Goal: Task Accomplishment & Management: Manage account settings

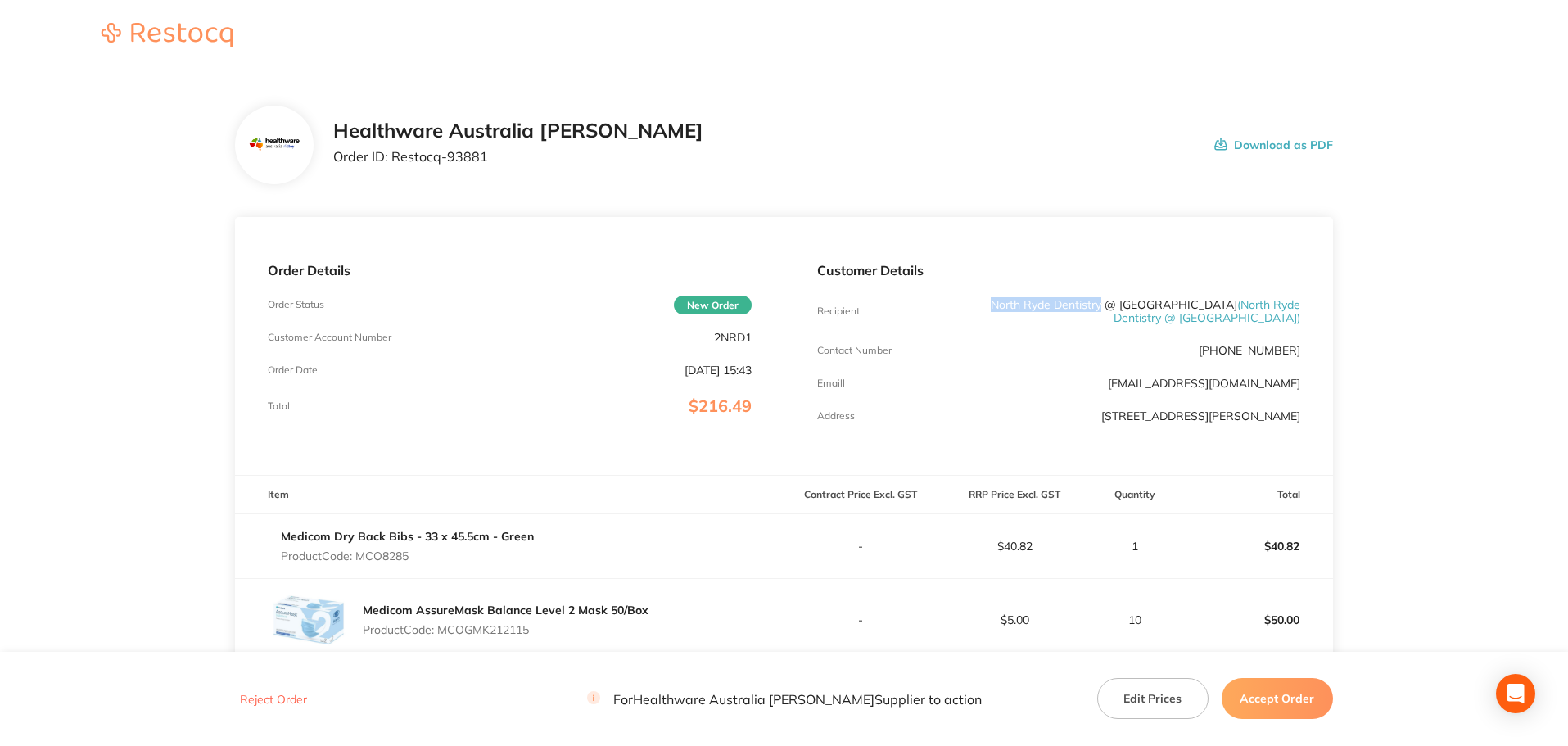
drag, startPoint x: 1021, startPoint y: 306, endPoint x: 1132, endPoint y: 299, distance: 111.2
click at [1132, 299] on p "[GEOGRAPHIC_DATA] Dentistry @ [GEOGRAPHIC_DATA] ( [GEOGRAPHIC_DATA] Dentistry @…" at bounding box center [1139, 311] width 322 height 26
copy p "North Ryde Dentistry"
drag, startPoint x: 476, startPoint y: 157, endPoint x: 392, endPoint y: 166, distance: 84.5
click at [392, 166] on div "Healthware Australia [PERSON_NAME] Order ID: Restocq- 93881" at bounding box center [518, 145] width 370 height 51
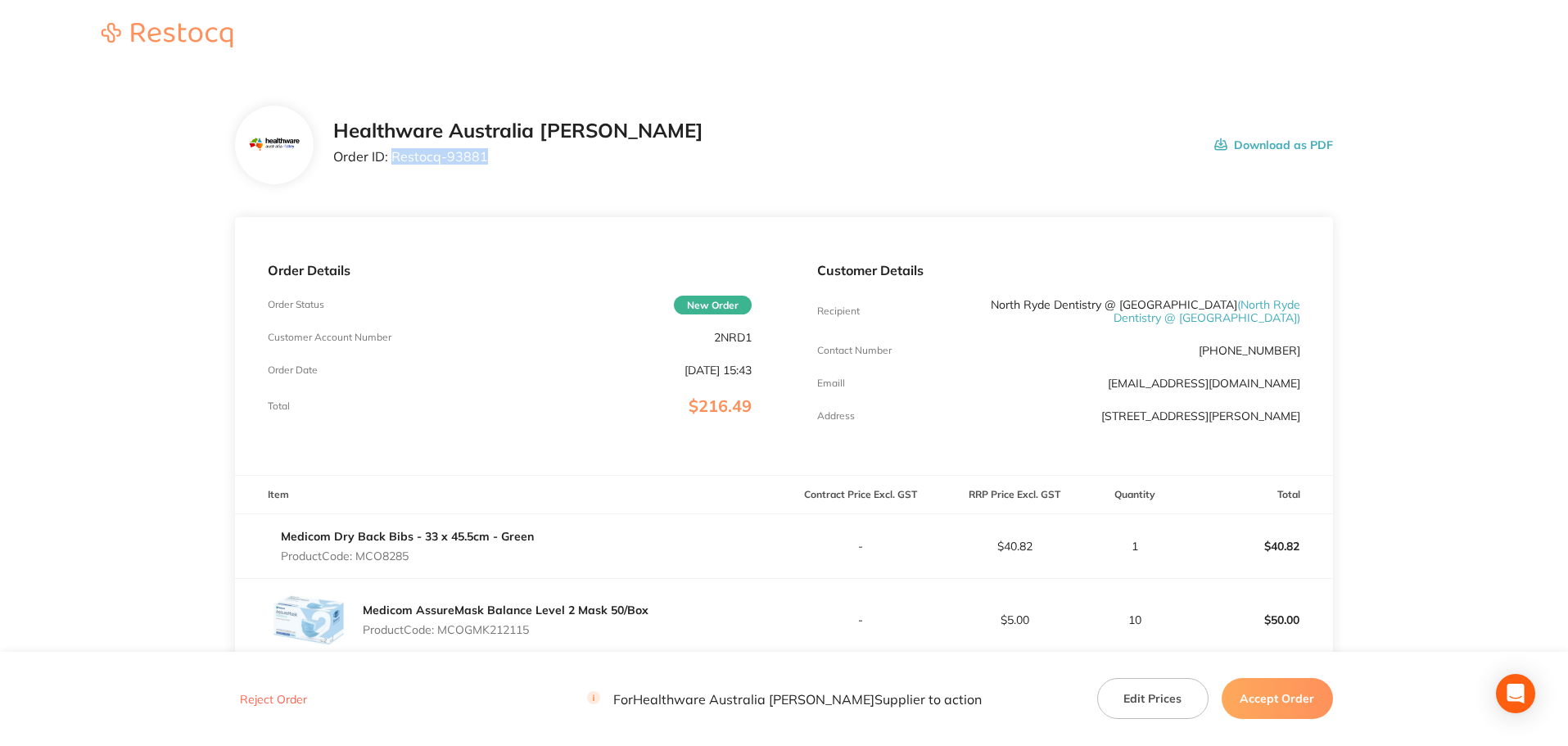
copy p "Restocq- 93881"
click at [381, 562] on p "Product Code: MCO8285" at bounding box center [407, 555] width 253 height 13
copy p "MCO8285"
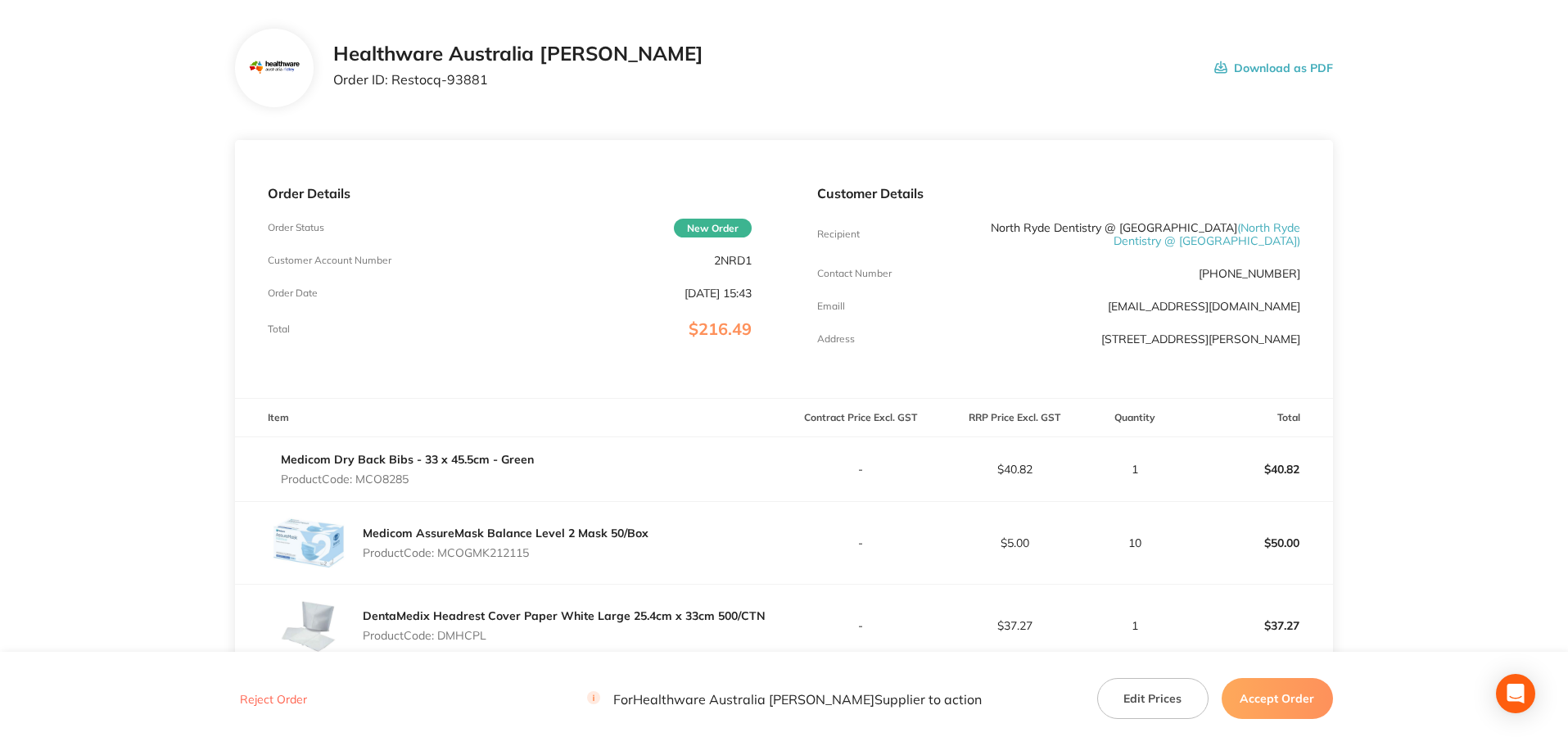
scroll to position [164, 0]
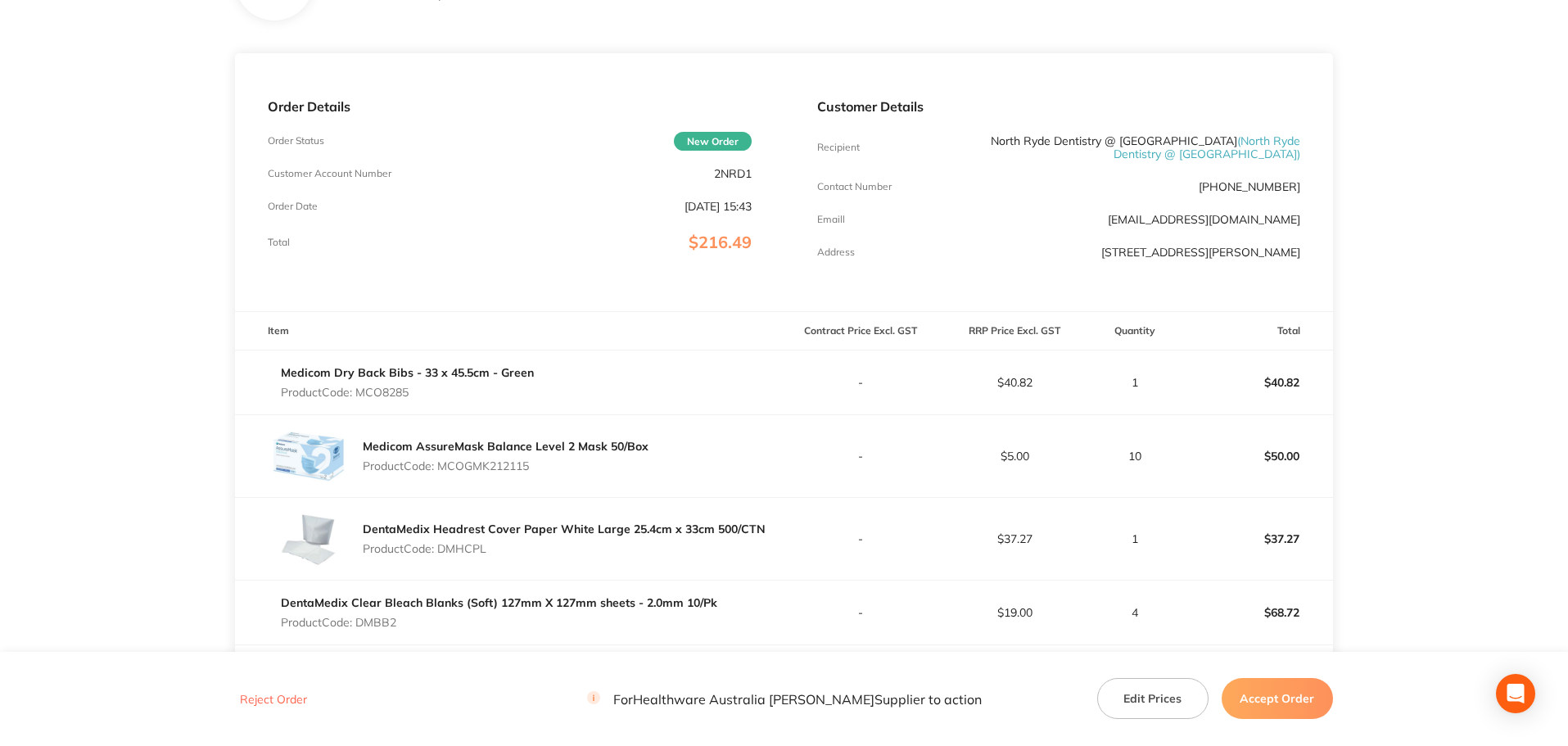
click at [518, 473] on p "Product Code: MCOGMK212115" at bounding box center [505, 466] width 285 height 13
copy p "MCOGMK212115"
click at [451, 555] on p "Product Code: DMHCPL" at bounding box center [564, 548] width 403 height 13
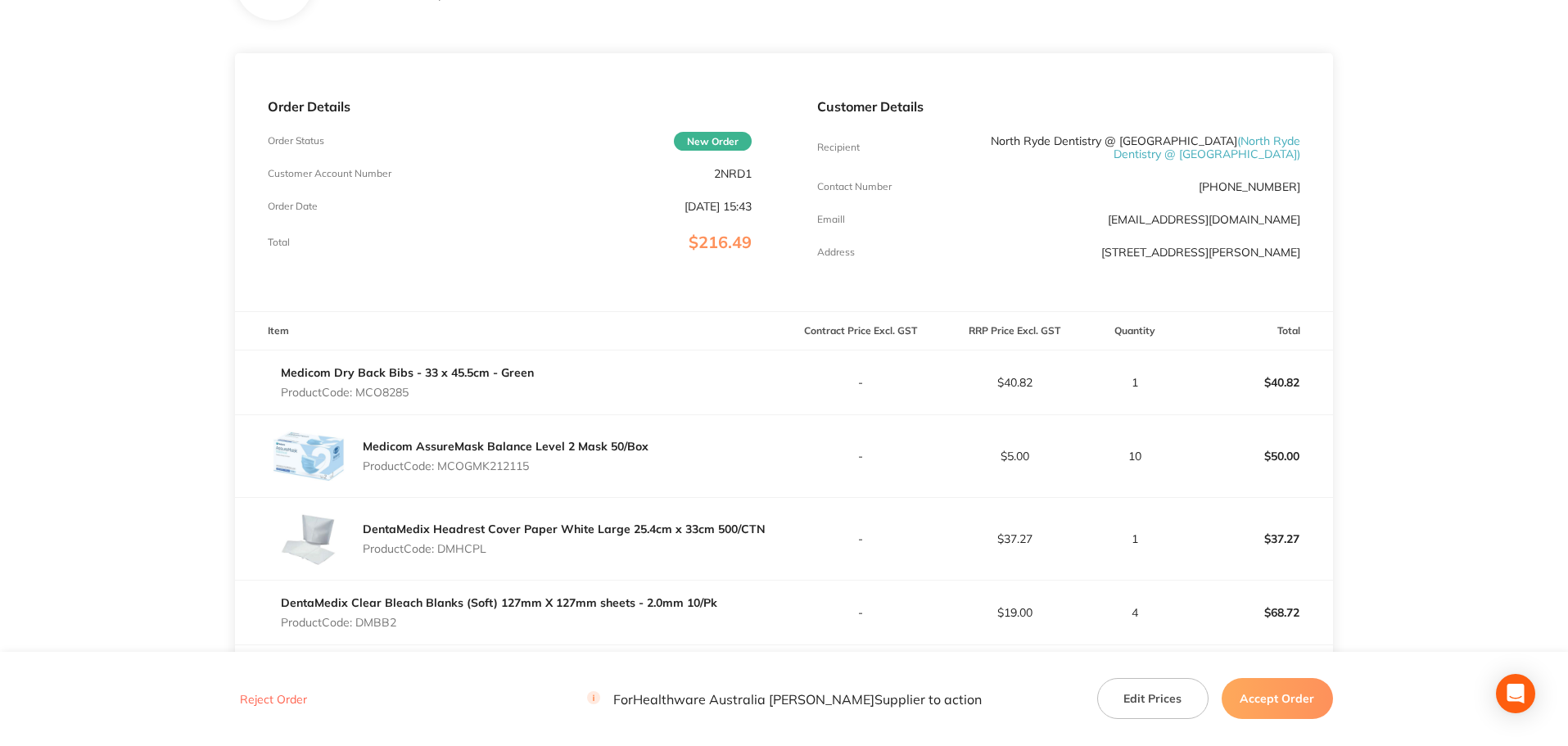
copy p "DMHCPL"
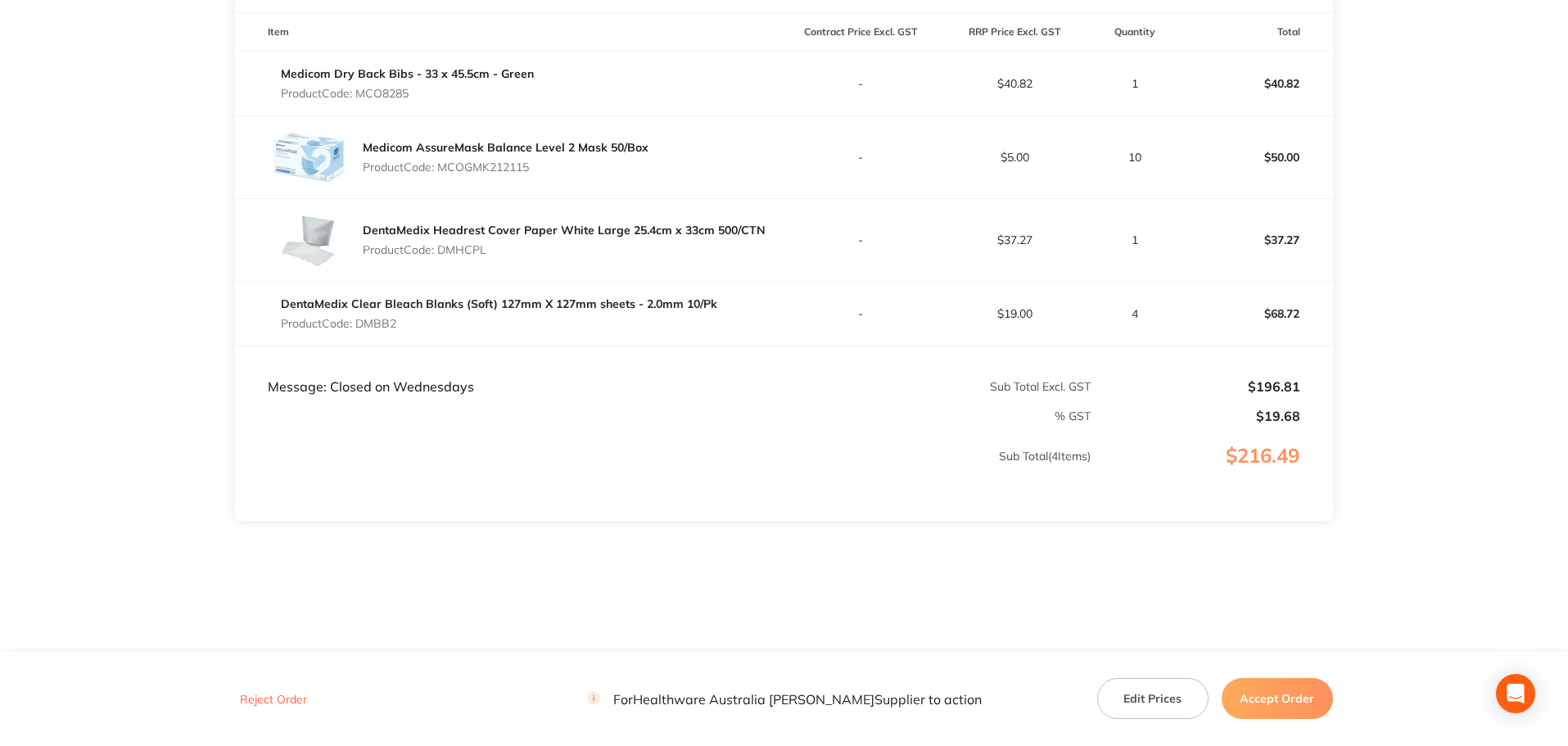
scroll to position [475, 0]
click at [387, 322] on p "Product Code: DMBB2" at bounding box center [499, 323] width 436 height 13
copy p "DMBB2"
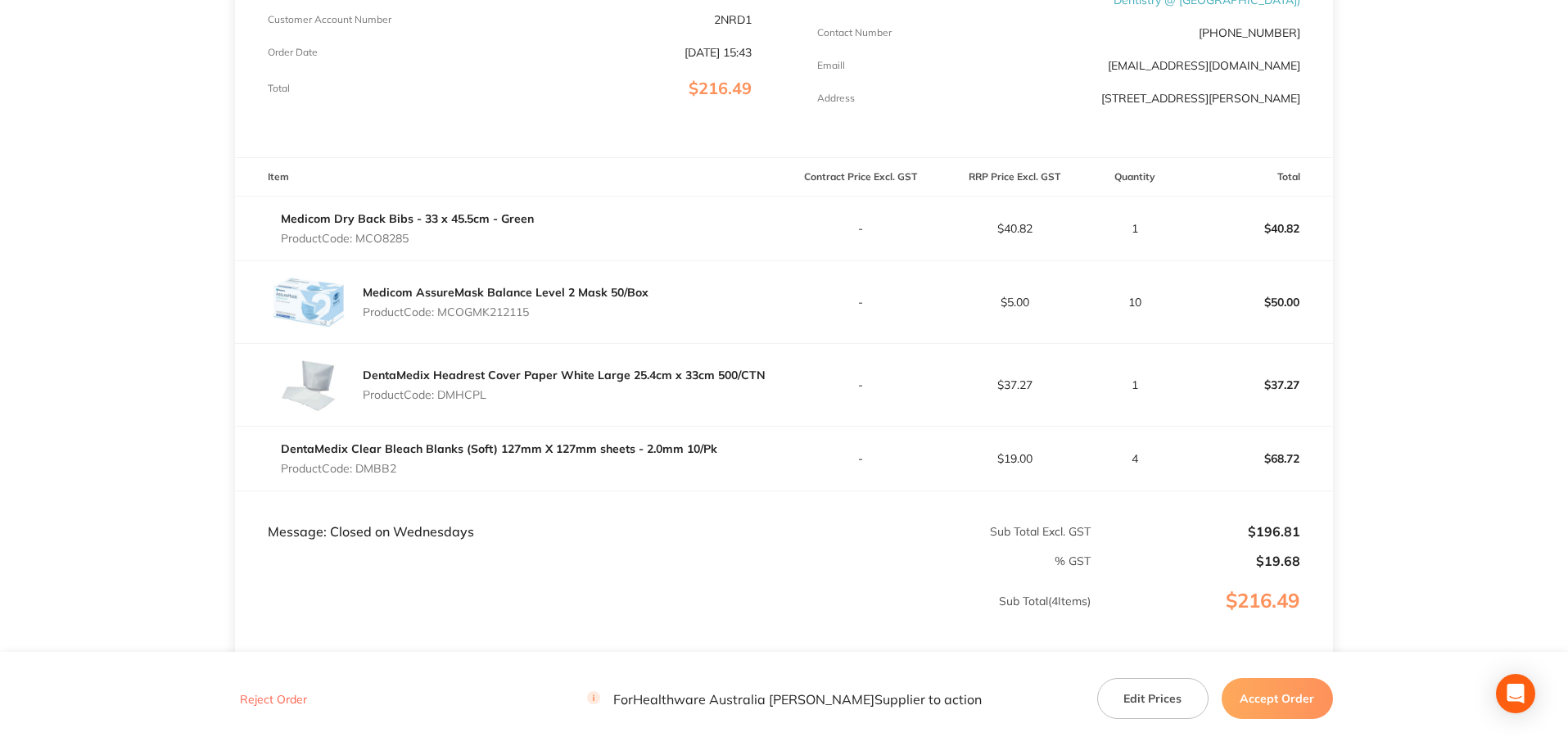
scroll to position [312, 0]
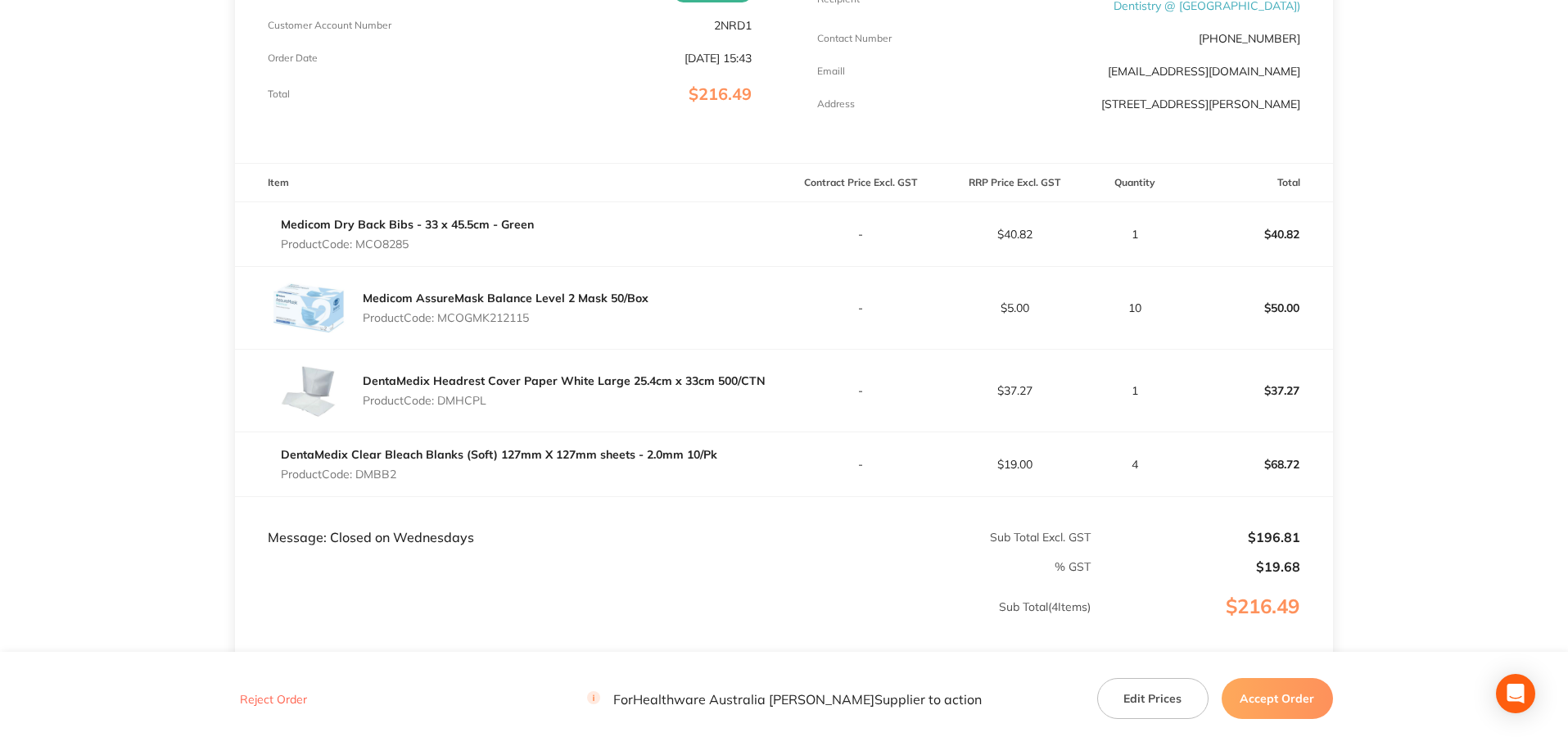
click at [1267, 698] on button "Accept Order" at bounding box center [1276, 698] width 111 height 41
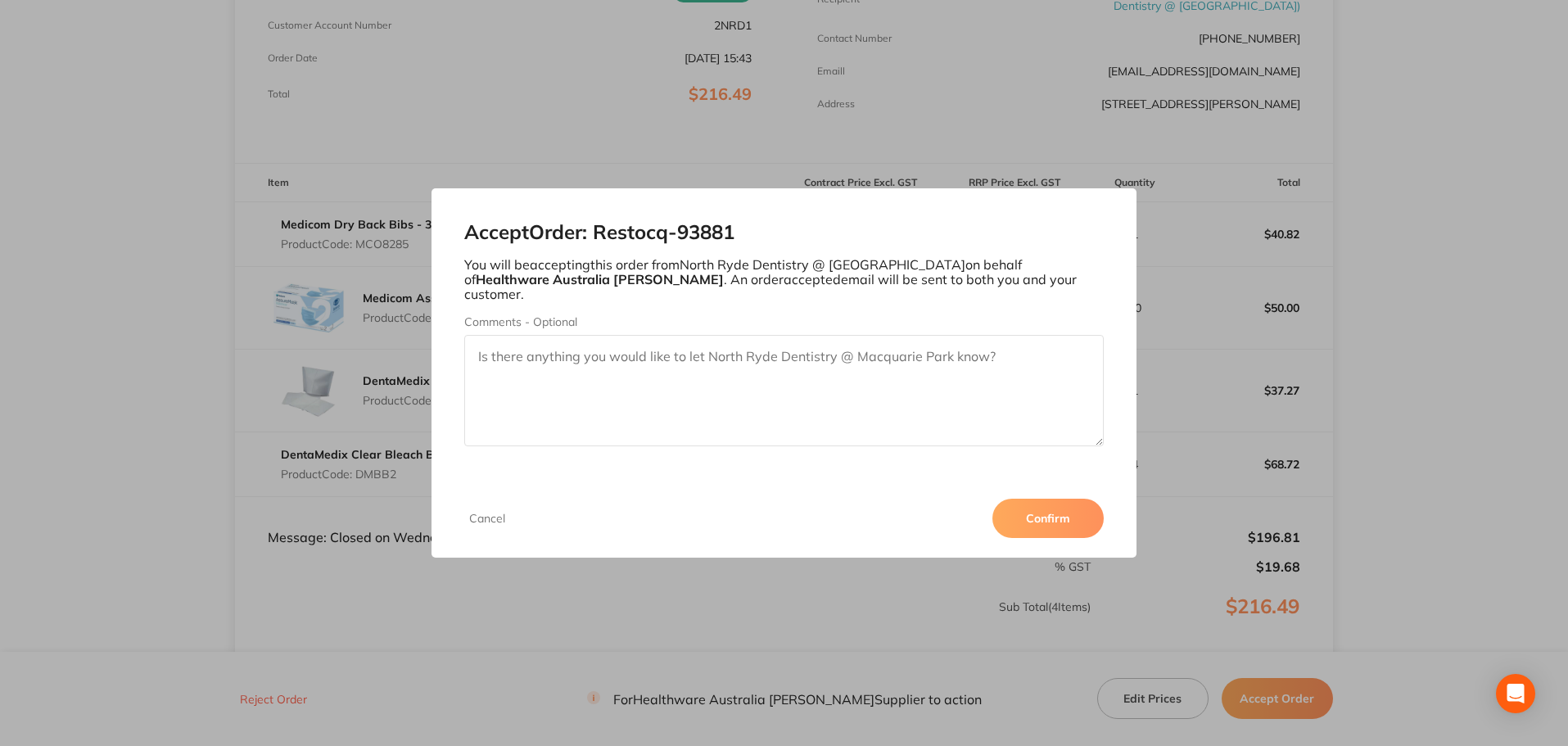
click at [1067, 514] on button "Confirm" at bounding box center [1047, 518] width 111 height 39
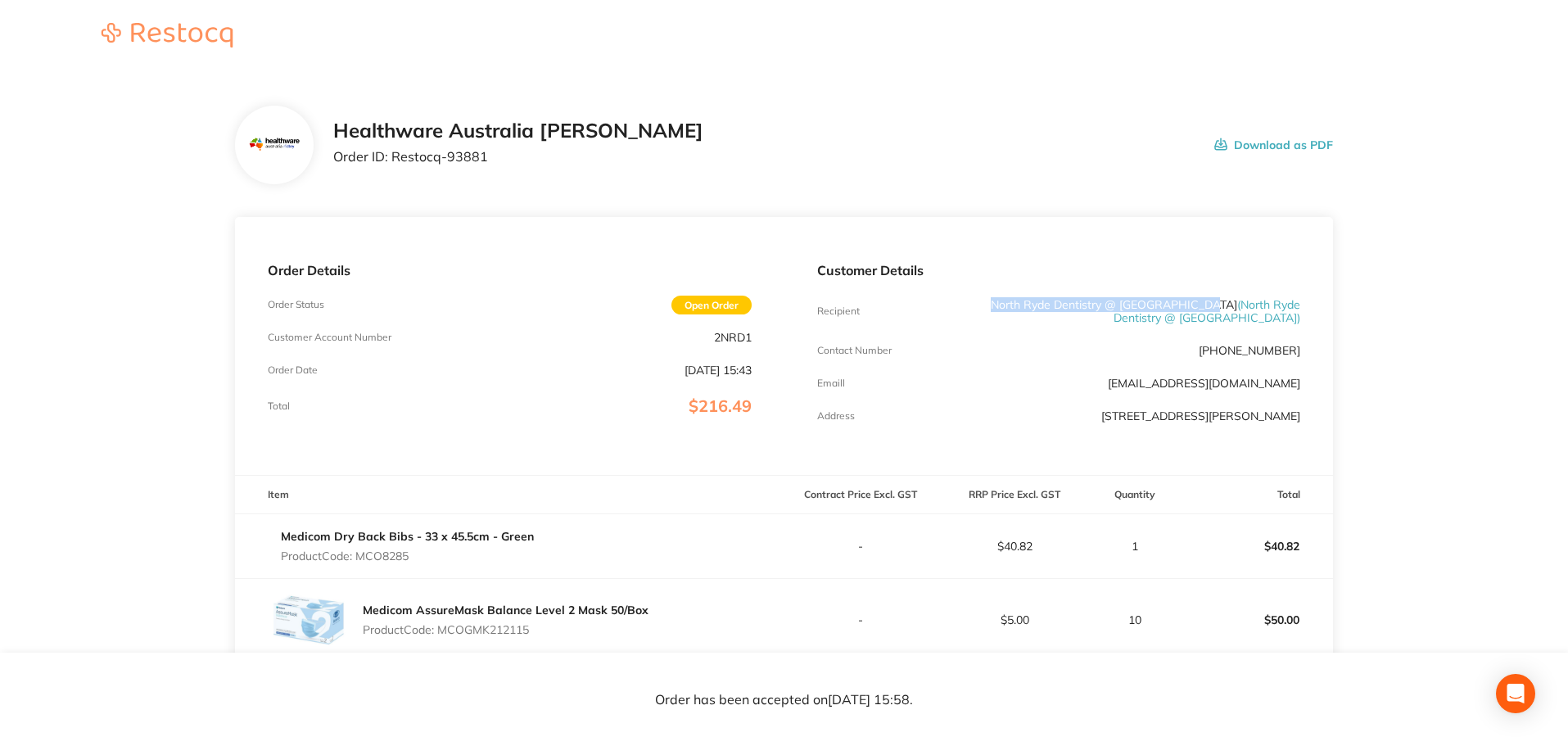
drag, startPoint x: 1020, startPoint y: 305, endPoint x: 1233, endPoint y: 299, distance: 213.1
click at [1233, 299] on p "[GEOGRAPHIC_DATA] Dentistry @ [GEOGRAPHIC_DATA] ( [GEOGRAPHIC_DATA] Dentistry @…" at bounding box center [1139, 311] width 322 height 26
copy p "North Ryde Dentistry @ [GEOGRAPHIC_DATA]"
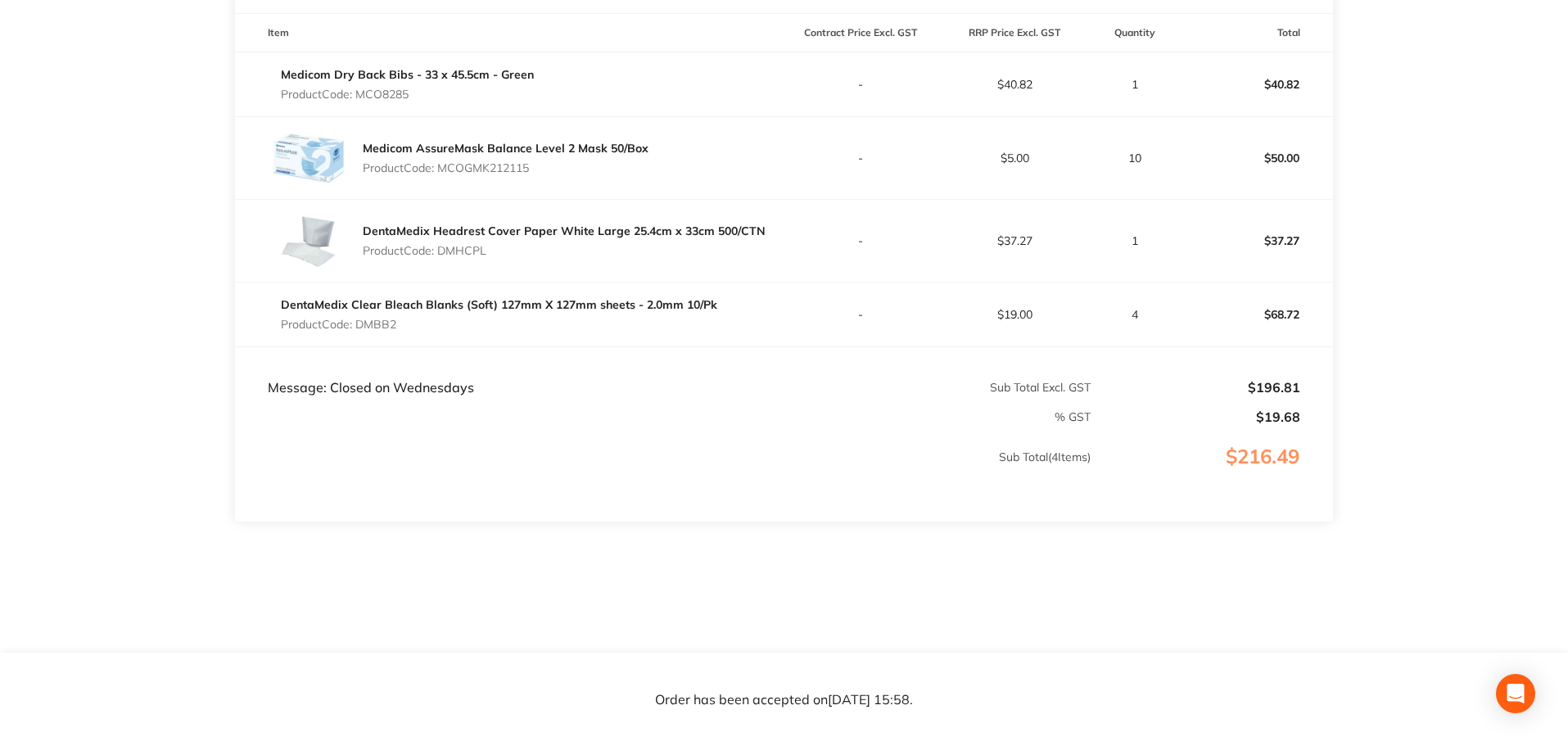
scroll to position [475, 0]
